Goal: Transaction & Acquisition: Purchase product/service

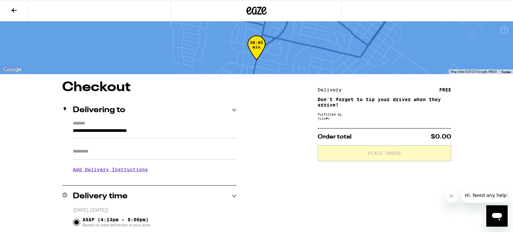
click at [258, 5] on icon at bounding box center [256, 11] width 20 height 12
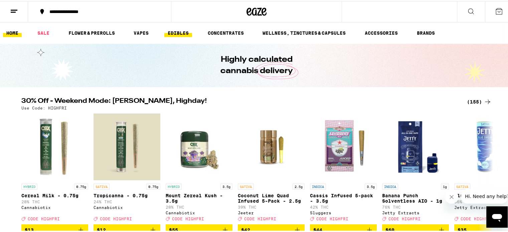
click at [178, 29] on link "EDIBLES" at bounding box center [178, 32] width 28 height 8
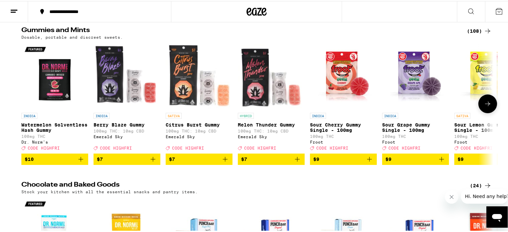
scroll to position [60, 0]
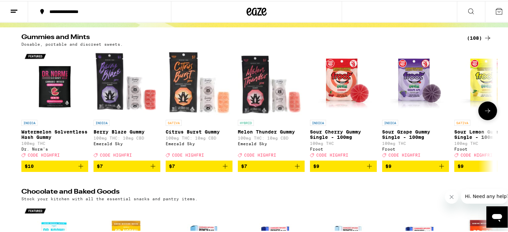
click at [485, 105] on button at bounding box center [487, 109] width 19 height 19
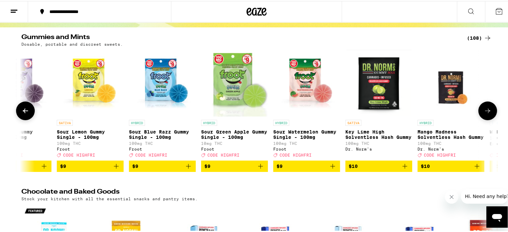
click at [485, 105] on button at bounding box center [487, 109] width 19 height 19
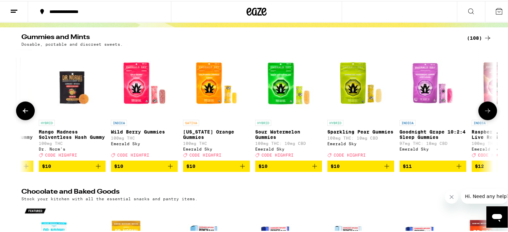
scroll to position [0, 794]
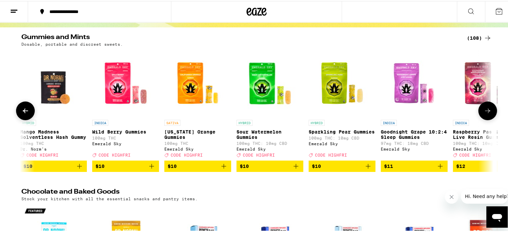
click at [485, 105] on button at bounding box center [487, 109] width 19 height 19
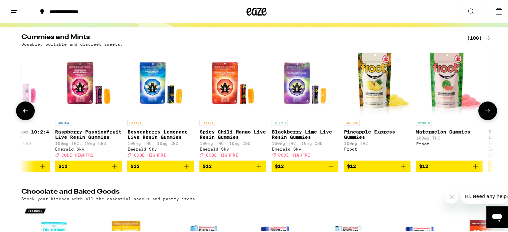
click at [485, 105] on button at bounding box center [487, 109] width 19 height 19
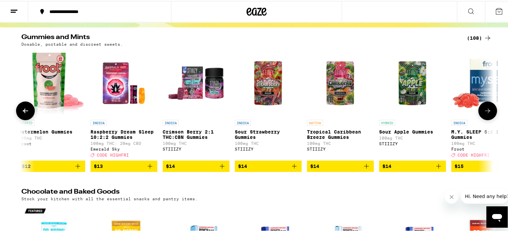
click at [485, 105] on button at bounding box center [487, 109] width 19 height 19
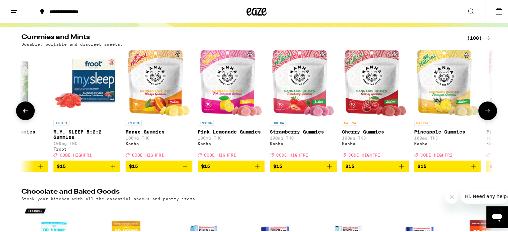
click at [485, 105] on button at bounding box center [487, 109] width 19 height 19
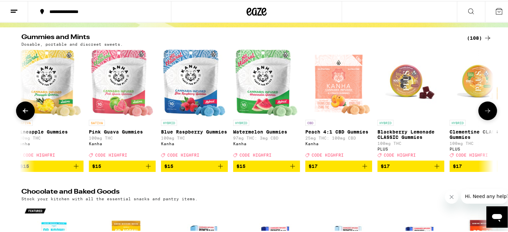
click at [485, 105] on button at bounding box center [487, 109] width 19 height 19
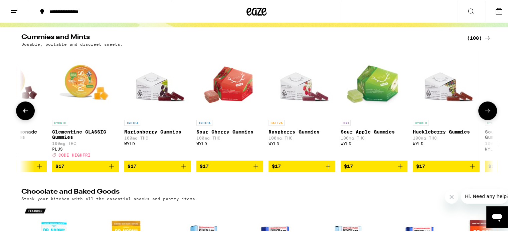
click at [485, 105] on button at bounding box center [487, 109] width 19 height 19
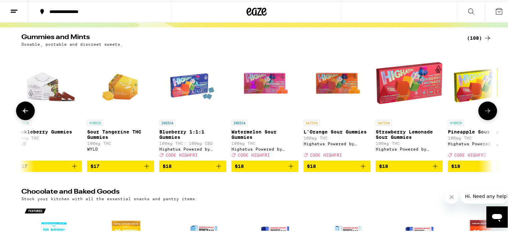
click at [485, 105] on button at bounding box center [487, 109] width 19 height 19
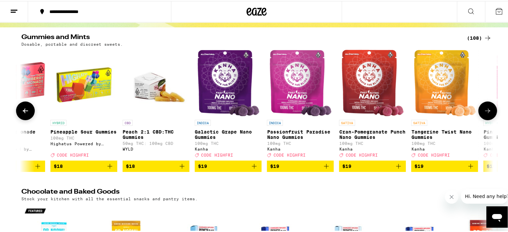
click at [485, 105] on button at bounding box center [487, 109] width 19 height 19
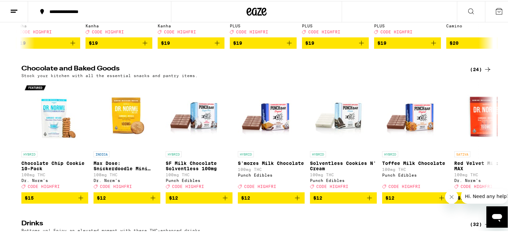
scroll to position [184, 0]
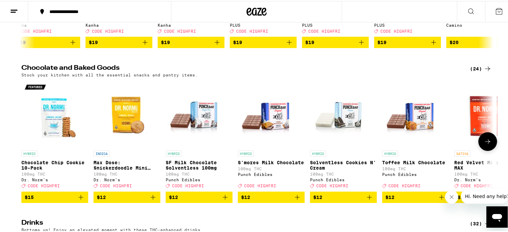
click at [483, 145] on icon at bounding box center [487, 141] width 8 height 8
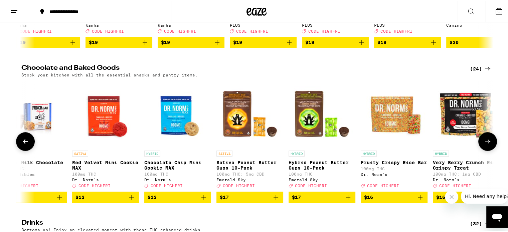
scroll to position [0, 397]
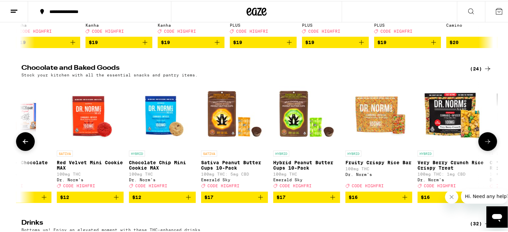
click at [483, 145] on icon at bounding box center [487, 141] width 8 height 8
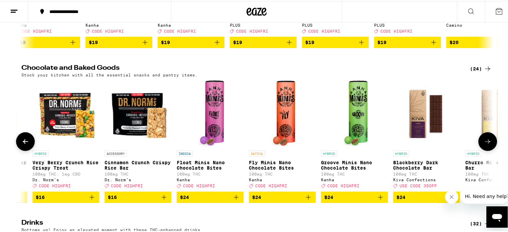
scroll to position [0, 794]
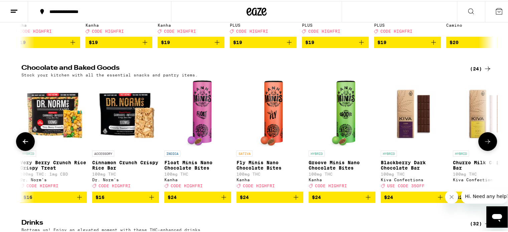
click at [150, 201] on button "$16" at bounding box center [125, 196] width 67 height 11
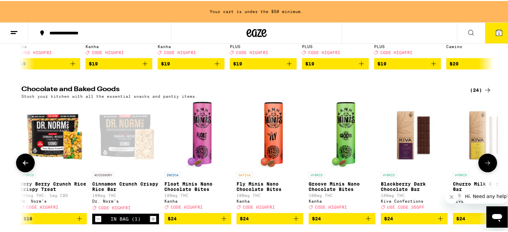
scroll to position [205, 0]
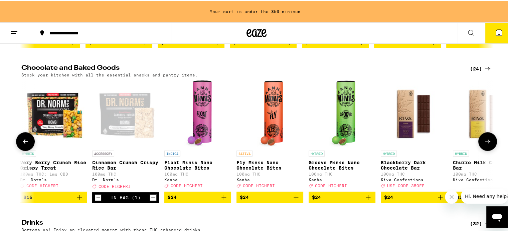
click at [484, 145] on icon at bounding box center [487, 141] width 8 height 8
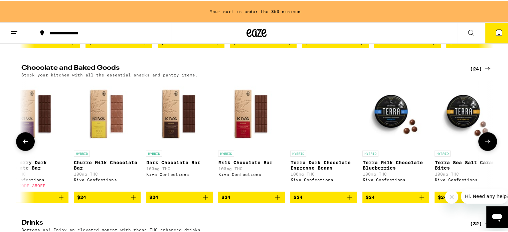
scroll to position [0, 1192]
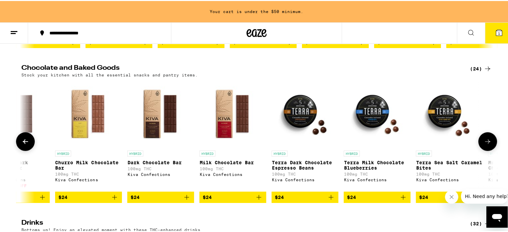
click at [484, 145] on icon at bounding box center [487, 141] width 8 height 8
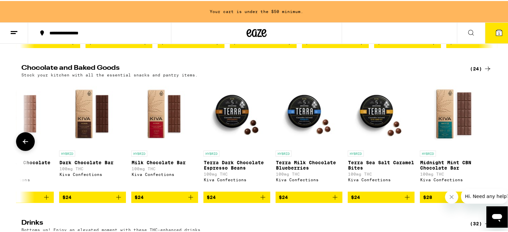
scroll to position [0, 1260]
click at [484, 145] on div at bounding box center [487, 140] width 19 height 19
click at [24, 145] on icon at bounding box center [25, 141] width 8 height 8
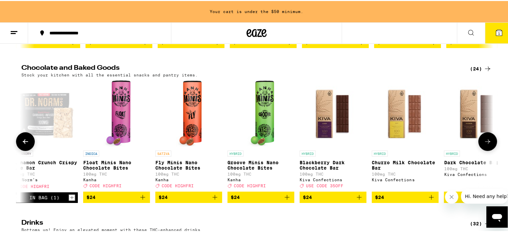
scroll to position [0, 863]
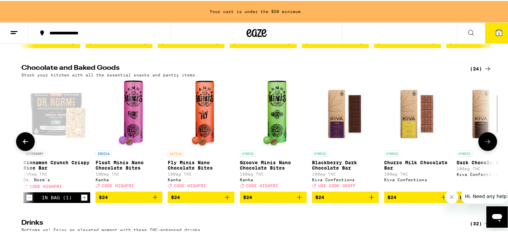
click at [24, 145] on icon at bounding box center [25, 141] width 8 height 8
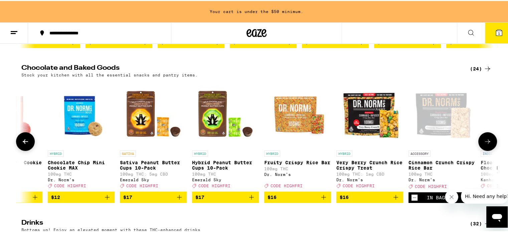
scroll to position [0, 466]
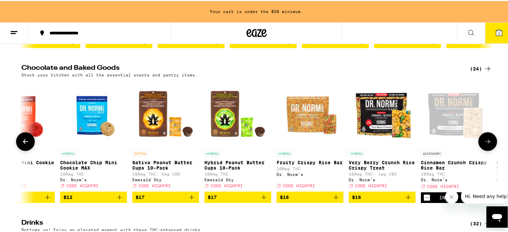
click at [24, 145] on icon at bounding box center [25, 141] width 8 height 8
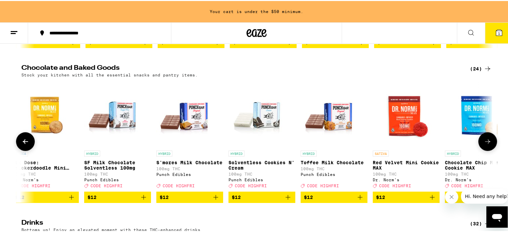
scroll to position [0, 69]
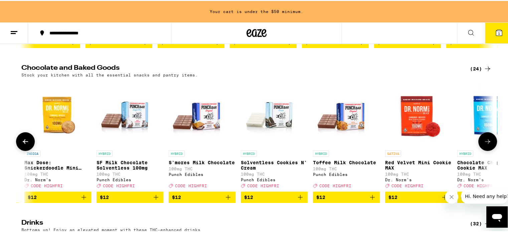
click at [368, 200] on icon "Add to bag" at bounding box center [372, 196] width 8 height 8
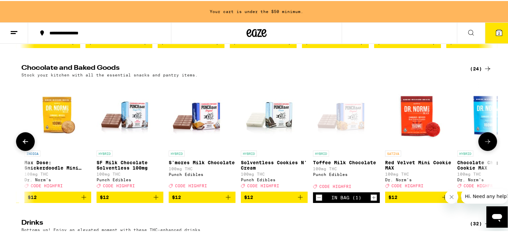
click at [297, 201] on button "$12" at bounding box center [274, 196] width 67 height 11
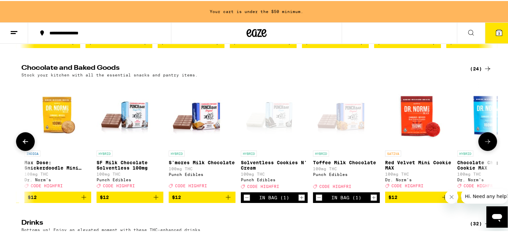
click at [23, 143] on icon at bounding box center [25, 140] width 5 height 5
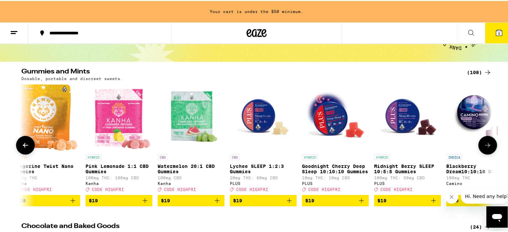
scroll to position [33, 0]
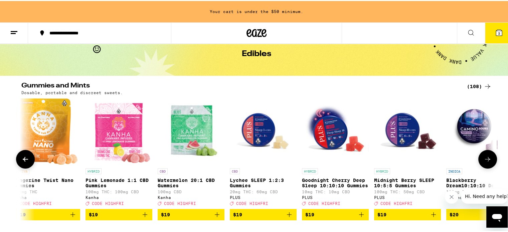
click at [21, 156] on button at bounding box center [25, 158] width 19 height 19
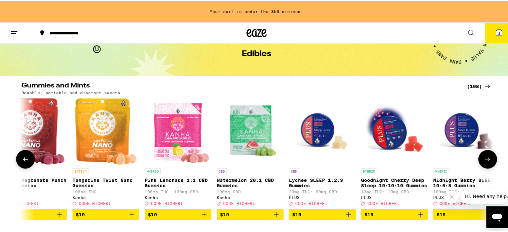
click at [21, 156] on button at bounding box center [25, 158] width 19 height 19
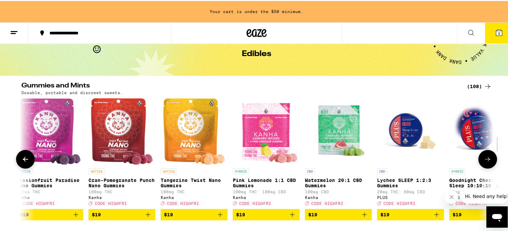
click at [21, 156] on button at bounding box center [25, 158] width 19 height 19
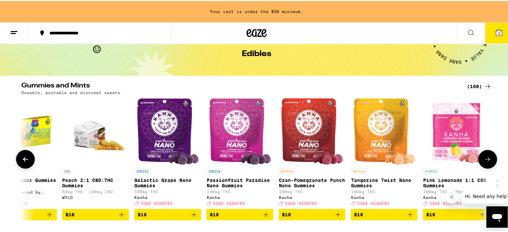
click at [21, 156] on button at bounding box center [25, 158] width 19 height 19
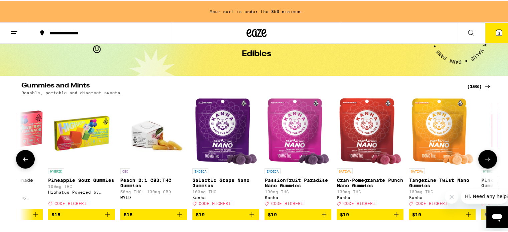
click at [21, 156] on button at bounding box center [25, 158] width 19 height 19
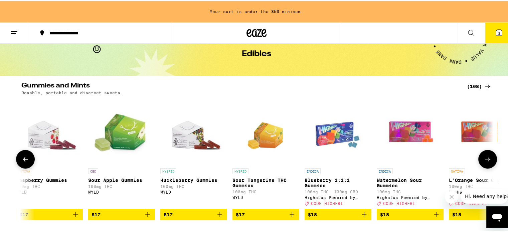
click at [21, 156] on button at bounding box center [25, 158] width 19 height 19
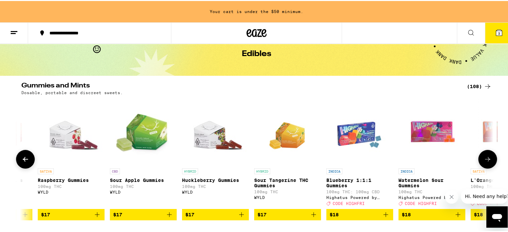
click at [21, 156] on button at bounding box center [25, 158] width 19 height 19
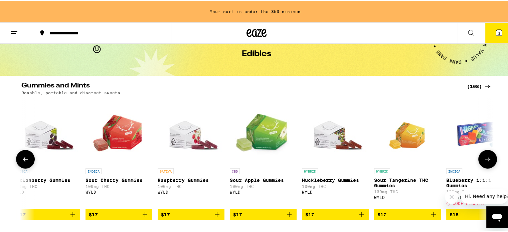
click at [21, 156] on button at bounding box center [25, 158] width 19 height 19
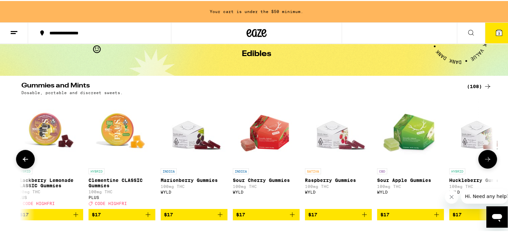
click at [21, 156] on button at bounding box center [25, 158] width 19 height 19
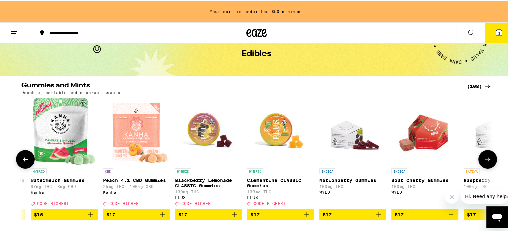
click at [21, 156] on button at bounding box center [25, 158] width 19 height 19
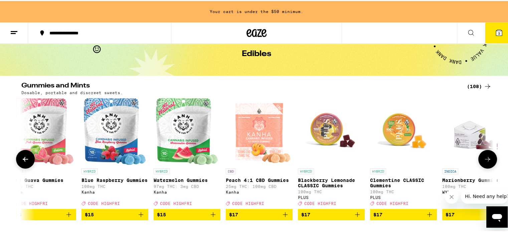
click at [21, 156] on button at bounding box center [25, 158] width 19 height 19
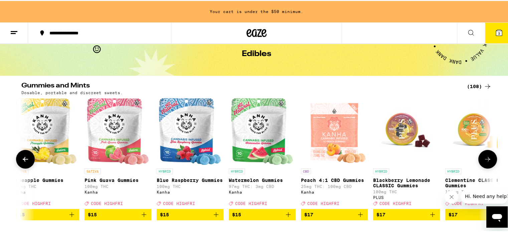
click at [21, 156] on button at bounding box center [25, 158] width 19 height 19
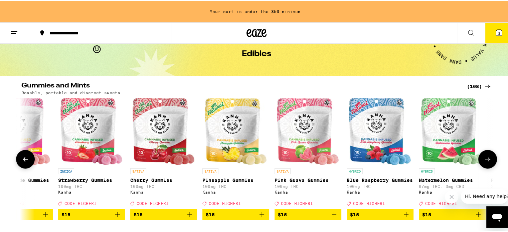
click at [21, 156] on button at bounding box center [25, 158] width 19 height 19
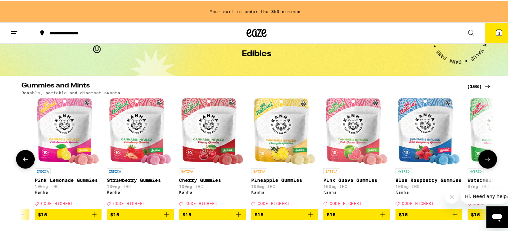
click at [21, 156] on button at bounding box center [25, 158] width 19 height 19
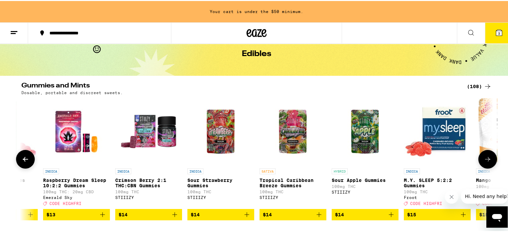
click at [21, 156] on button at bounding box center [25, 158] width 19 height 19
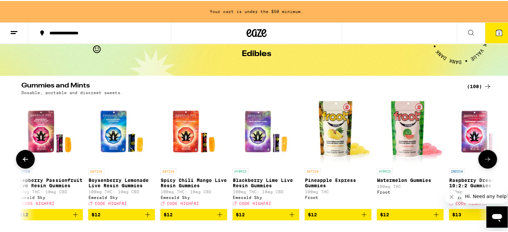
click at [21, 156] on button at bounding box center [25, 158] width 19 height 19
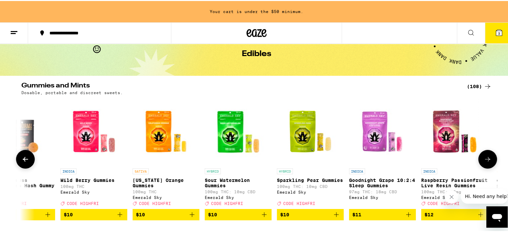
click at [21, 156] on button at bounding box center [25, 158] width 19 height 19
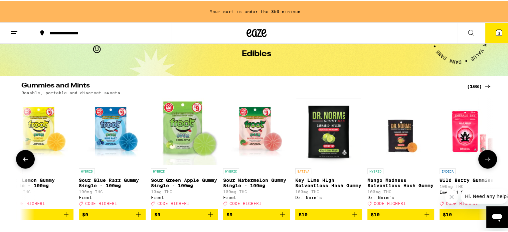
scroll to position [0, 429]
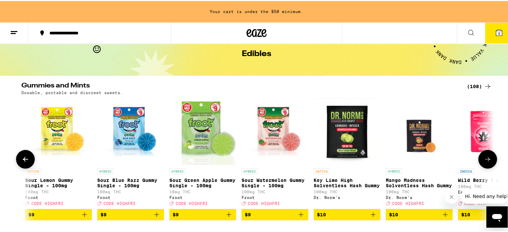
click at [21, 156] on button at bounding box center [25, 158] width 19 height 19
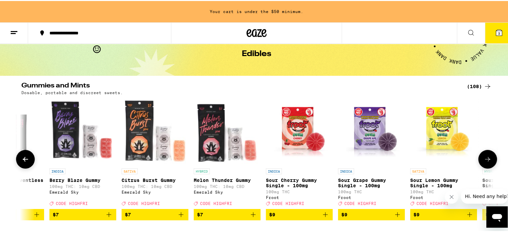
scroll to position [0, 32]
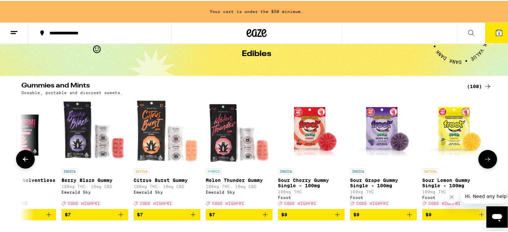
click at [21, 156] on button at bounding box center [25, 158] width 19 height 19
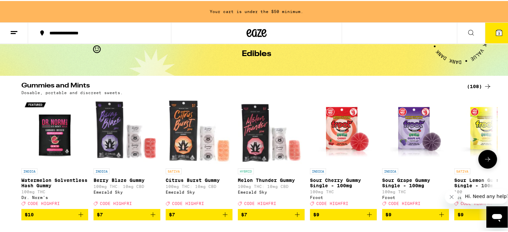
click at [80, 214] on button "$10" at bounding box center [54, 213] width 67 height 11
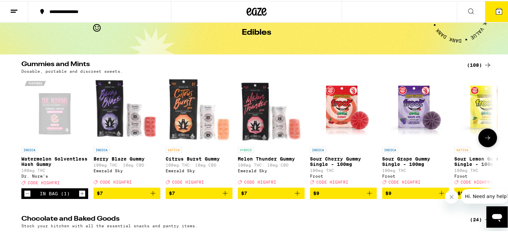
scroll to position [11, 0]
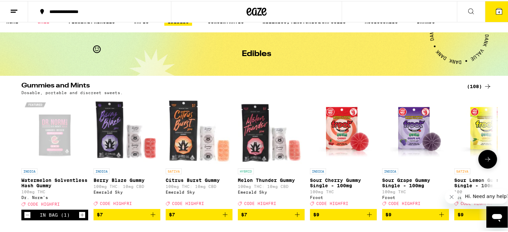
click at [80, 214] on div "In Bag (1)" at bounding box center [54, 214] width 67 height 11
click at [79, 218] on icon "Increment" at bounding box center [82, 214] width 6 height 8
click at [487, 153] on button at bounding box center [487, 158] width 19 height 19
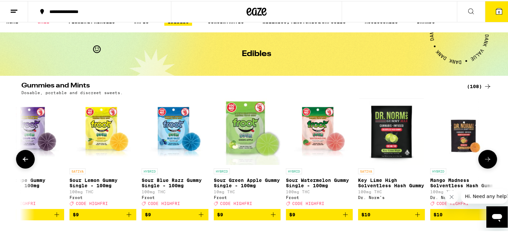
scroll to position [0, 397]
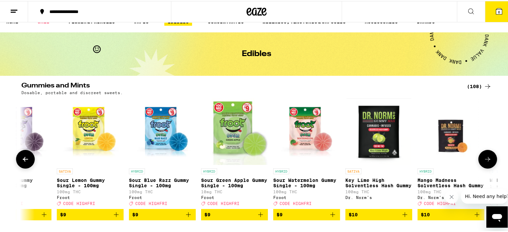
click at [487, 153] on button at bounding box center [487, 158] width 19 height 19
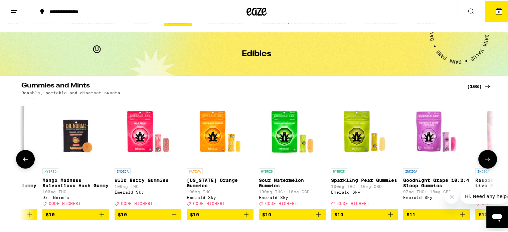
scroll to position [0, 794]
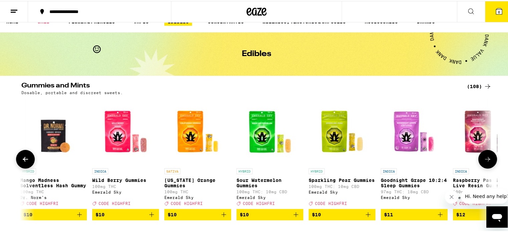
click at [438, 216] on icon "Add to bag" at bounding box center [440, 214] width 8 height 8
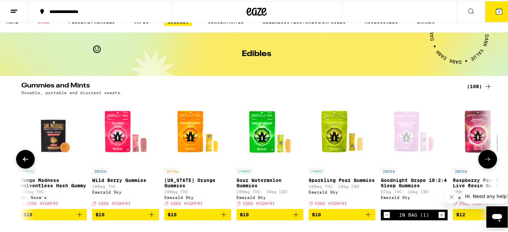
click at [485, 157] on button at bounding box center [487, 158] width 19 height 19
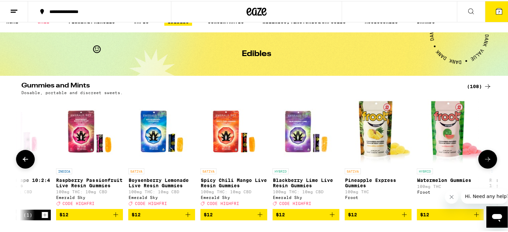
scroll to position [0, 1192]
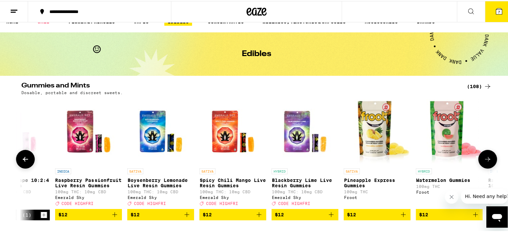
click at [406, 205] on div "SATIVA Pineapple Express Gummies 100mg THC Froot" at bounding box center [376, 185] width 67 height 37
click at [485, 157] on icon at bounding box center [487, 158] width 8 height 8
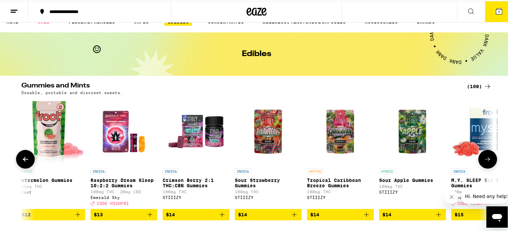
scroll to position [0, 1591]
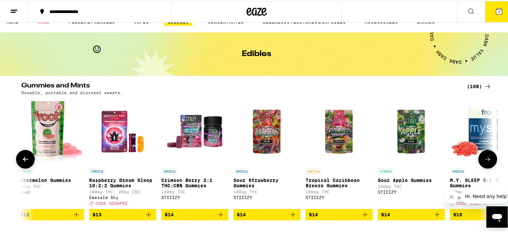
click at [21, 159] on icon at bounding box center [25, 158] width 8 height 8
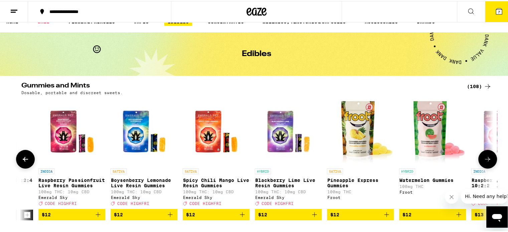
scroll to position [0, 1194]
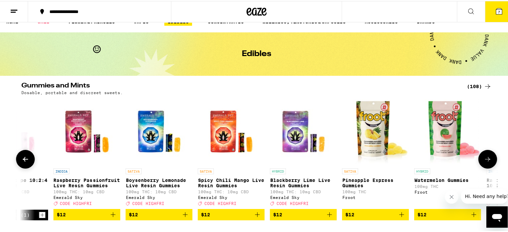
click at [471, 215] on icon "Add to bag" at bounding box center [473, 214] width 8 height 8
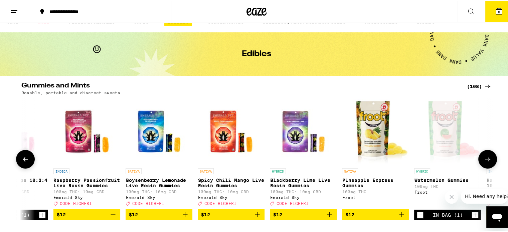
click at [482, 115] on div "INDICA Watermelon Solventless Hash Gummy 100mg THC Dr. [PERSON_NAME]'s Deal Cre…" at bounding box center [256, 158] width 481 height 122
click at [483, 159] on icon at bounding box center [487, 158] width 8 height 8
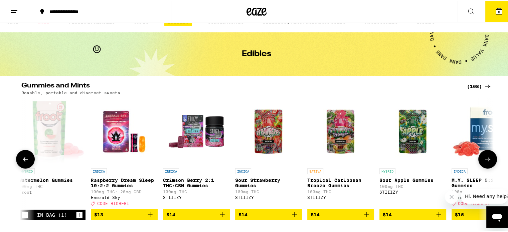
scroll to position [0, 1591]
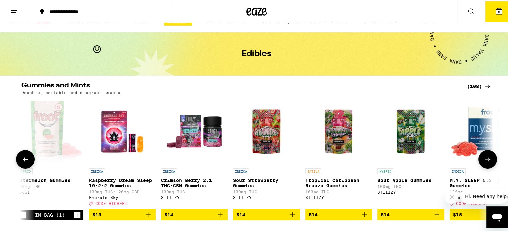
click at [483, 159] on icon at bounding box center [487, 158] width 8 height 8
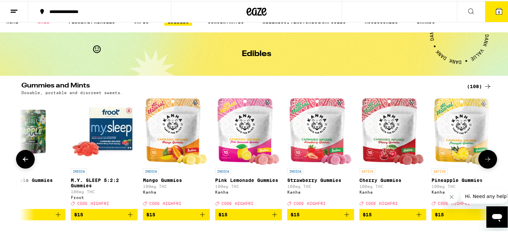
scroll to position [0, 1988]
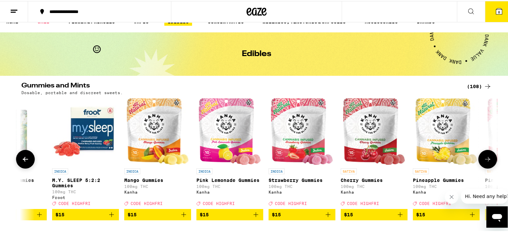
click at [486, 155] on button at bounding box center [487, 158] width 19 height 19
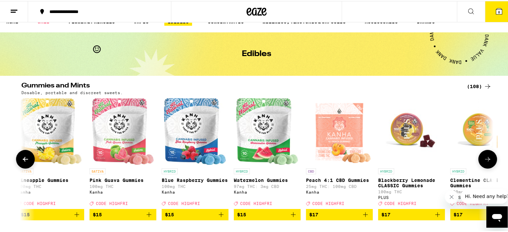
scroll to position [0, 2386]
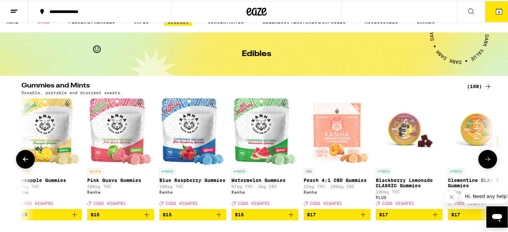
click at [23, 159] on icon at bounding box center [25, 158] width 5 height 5
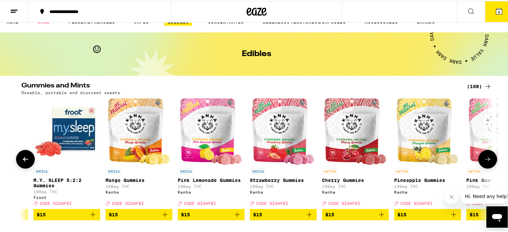
scroll to position [0, 1989]
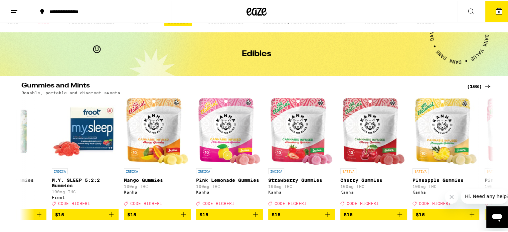
click at [495, 6] on icon at bounding box center [499, 10] width 8 height 8
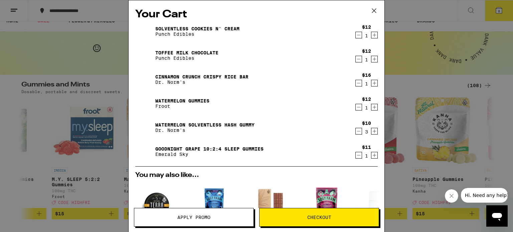
click at [183, 212] on button "Apply Promo" at bounding box center [194, 217] width 120 height 19
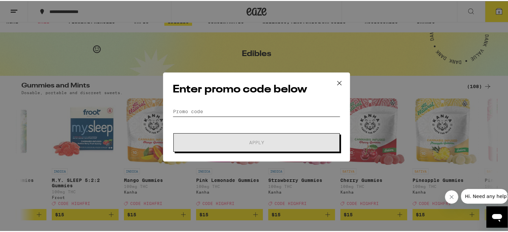
click at [196, 112] on input "Promo Code" at bounding box center [257, 110] width 168 height 10
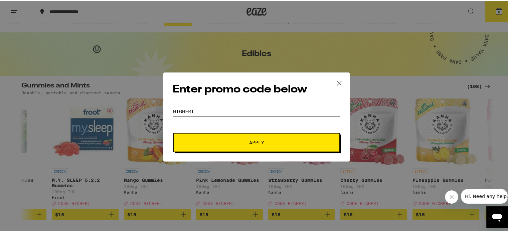
type input "highfri"
click at [260, 139] on span "Apply" at bounding box center [256, 141] width 15 height 5
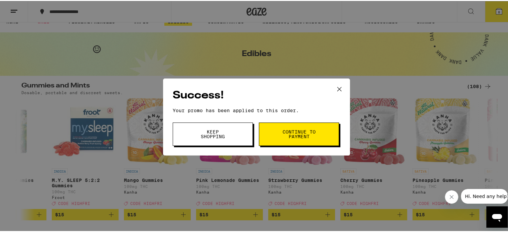
click at [283, 127] on button "Continue to payment" at bounding box center [299, 133] width 80 height 23
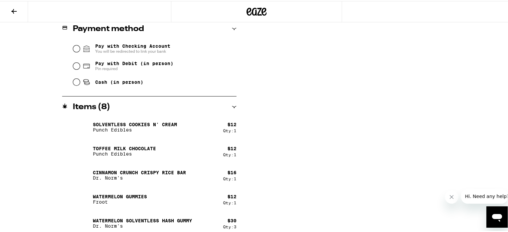
scroll to position [291, 0]
click at [75, 80] on input "Cash (in person)" at bounding box center [76, 81] width 7 height 7
radio input "true"
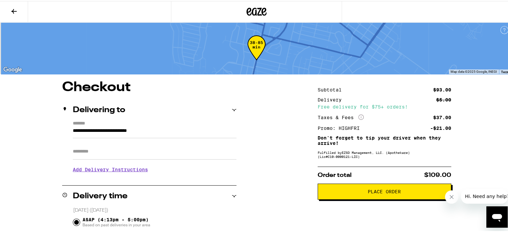
scroll to position [0, 0]
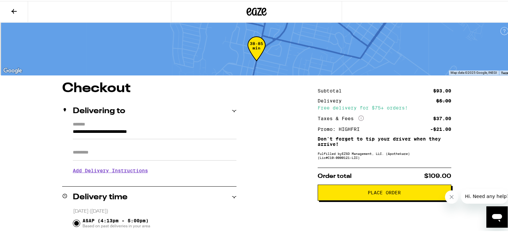
click at [370, 189] on button "Place Order" at bounding box center [384, 192] width 134 height 16
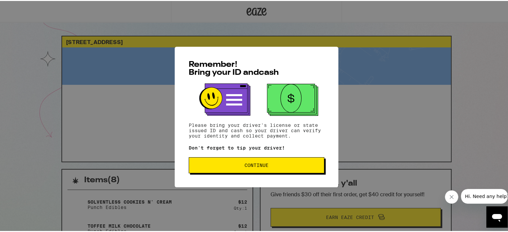
click at [244, 163] on span "Continue" at bounding box center [256, 164] width 24 height 5
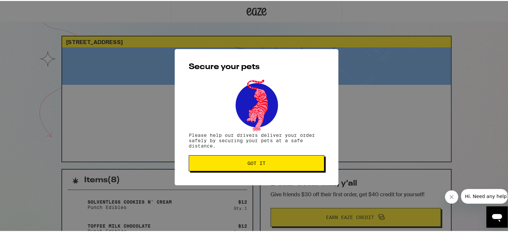
click at [244, 163] on span "Got it" at bounding box center [256, 162] width 124 height 5
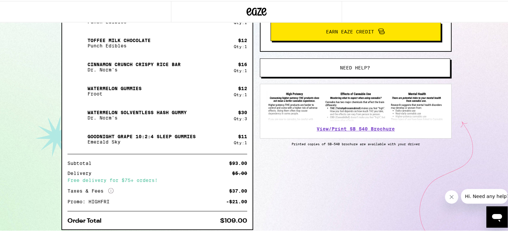
scroll to position [186, 0]
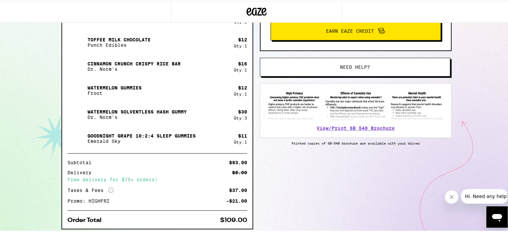
click at [342, 159] on div "Items ( 8 ) Solventless Cookies N' Cream Punch Edibles $ 12 Qty: 1 Toffee Milk …" at bounding box center [256, 118] width 390 height 273
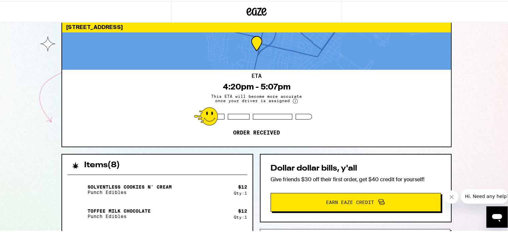
scroll to position [15, 0]
